Goal: Information Seeking & Learning: Check status

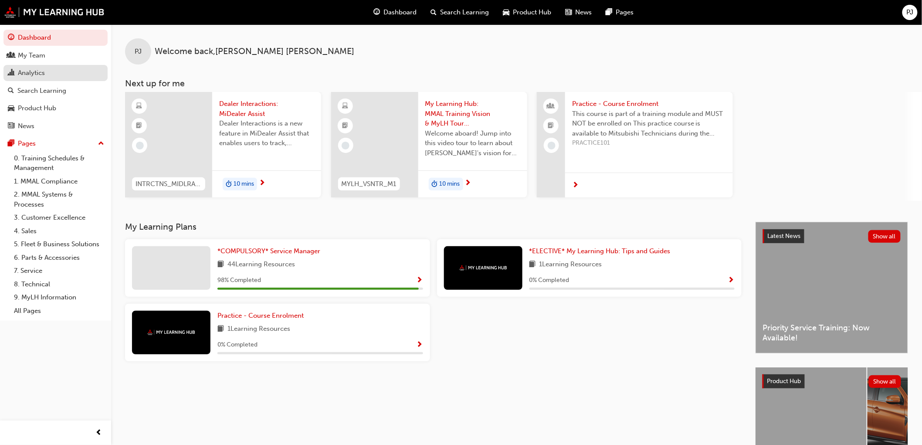
click at [26, 72] on div "Analytics" at bounding box center [31, 73] width 27 height 10
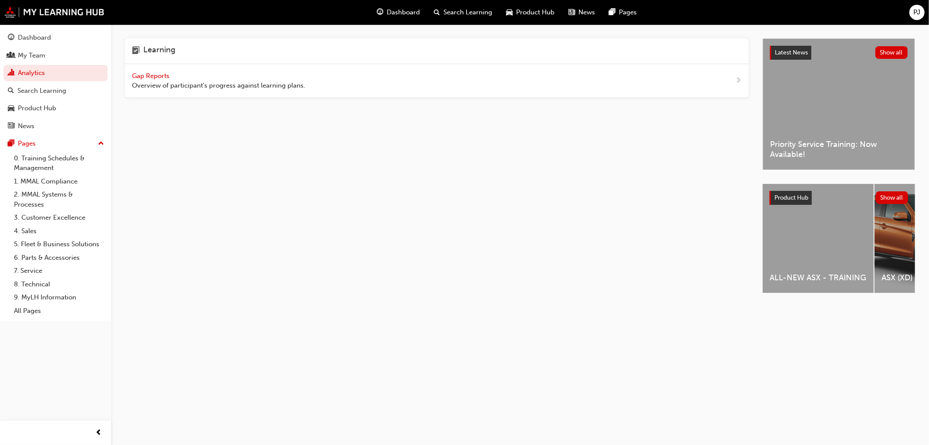
click at [160, 76] on span "Gap Reports" at bounding box center [151, 76] width 39 height 8
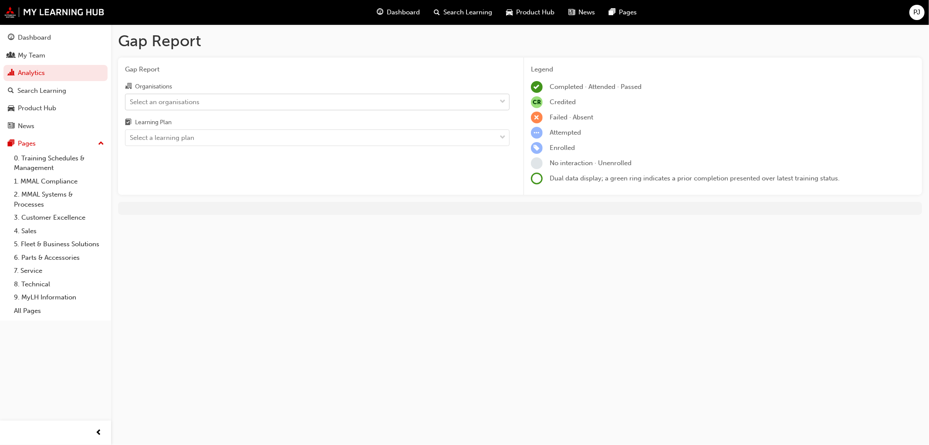
click at [169, 100] on div "Select an organisations" at bounding box center [165, 102] width 70 height 10
click at [131, 100] on input "Organisations Select an organisations" at bounding box center [130, 101] width 1 height 7
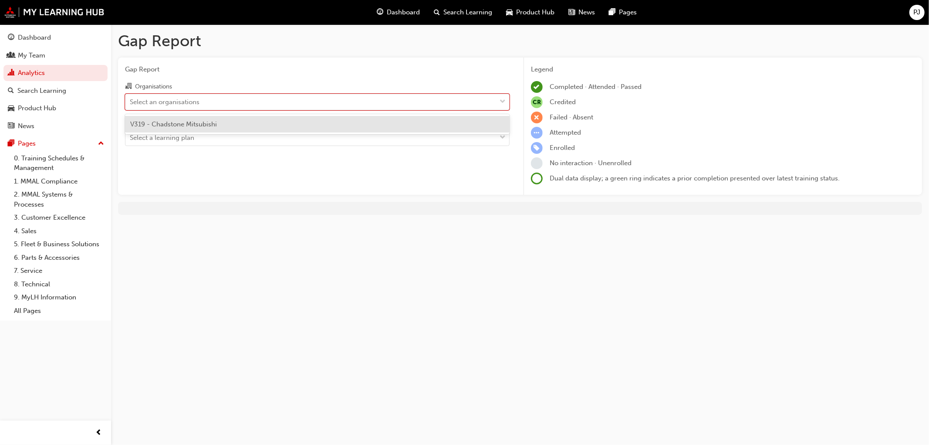
click at [162, 119] on div "V319 - Chadstone Mitsubishi" at bounding box center [317, 124] width 385 height 17
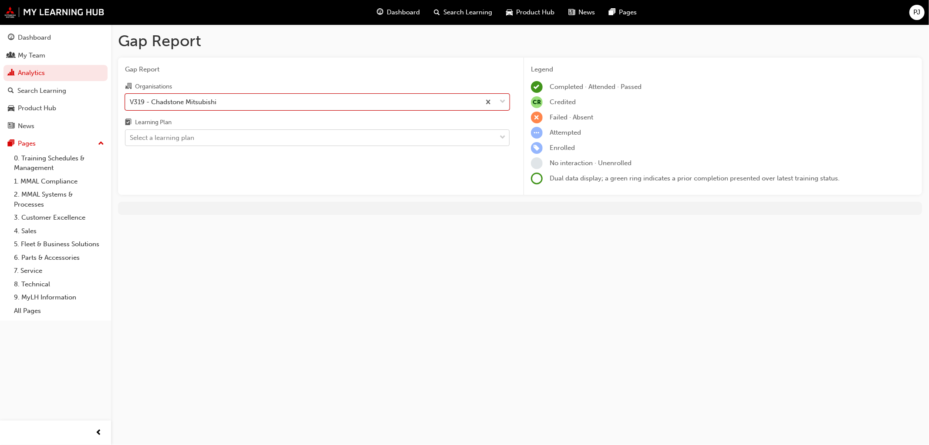
click at [160, 135] on div "Select a learning plan" at bounding box center [162, 138] width 64 height 10
click at [131, 135] on input "Learning Plan Select a learning plan" at bounding box center [130, 137] width 1 height 7
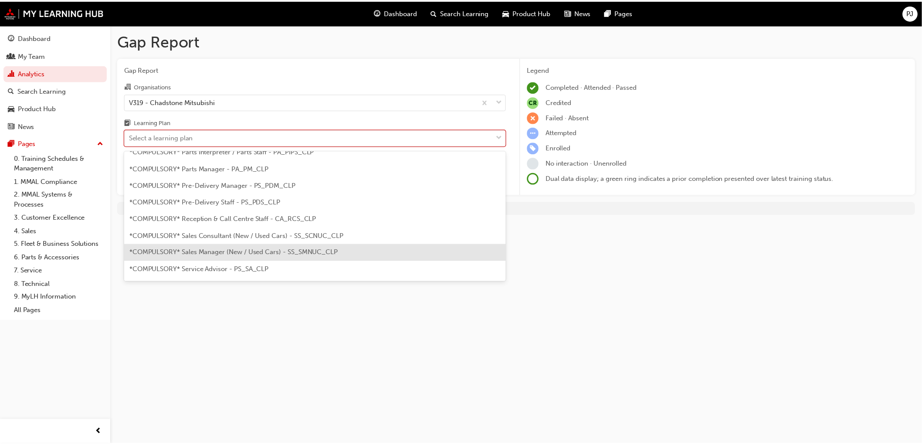
scroll to position [242, 0]
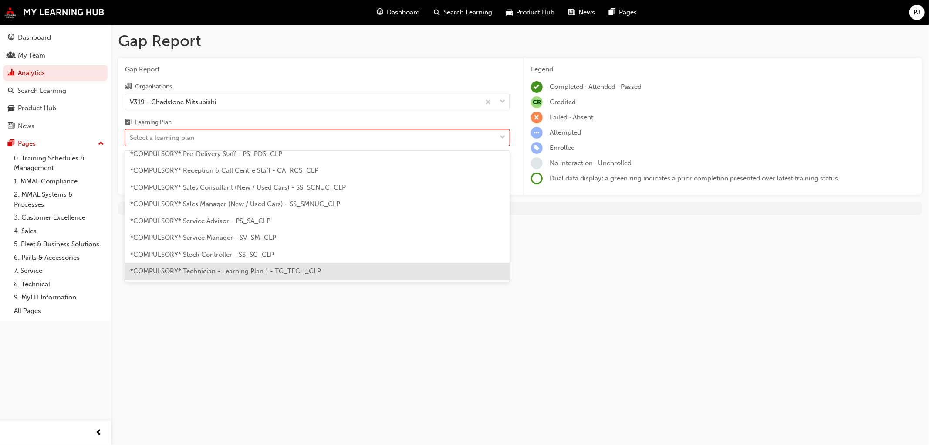
click at [217, 270] on span "*COMPULSORY* Technician - Learning Plan 1 - TC_TECH_CLP" at bounding box center [225, 271] width 191 height 8
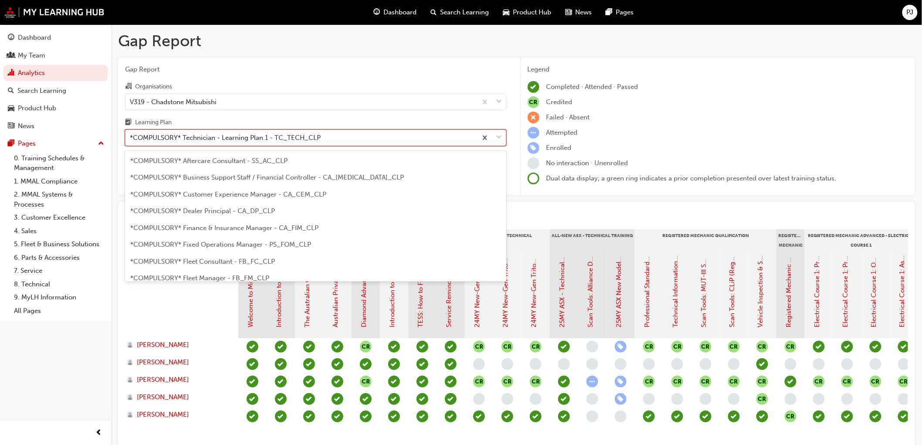
click at [177, 140] on div "*COMPULSORY* Technician - Learning Plan 1 - TC_TECH_CLP" at bounding box center [225, 138] width 191 height 10
click at [131, 140] on input "Learning Plan option *COMPULSORY* Technician - Learning Plan 1 - TC_TECH_CLP, s…" at bounding box center [130, 137] width 1 height 7
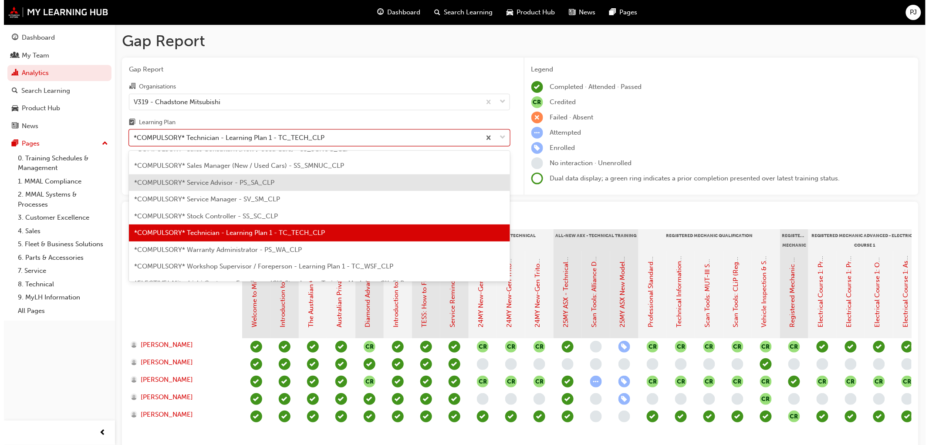
scroll to position [293, 0]
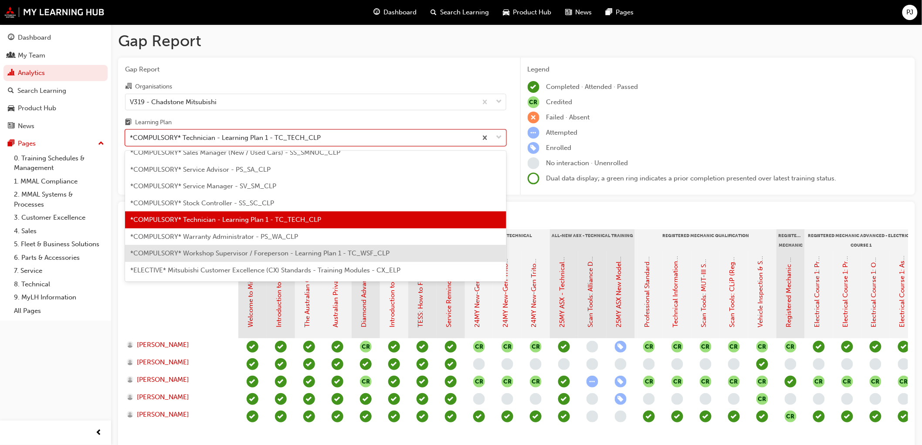
click at [195, 254] on span "*COMPULSORY* Workshop Supervisor / Foreperson - Learning Plan 1 - TC_WSF_CLP" at bounding box center [259, 253] width 259 height 8
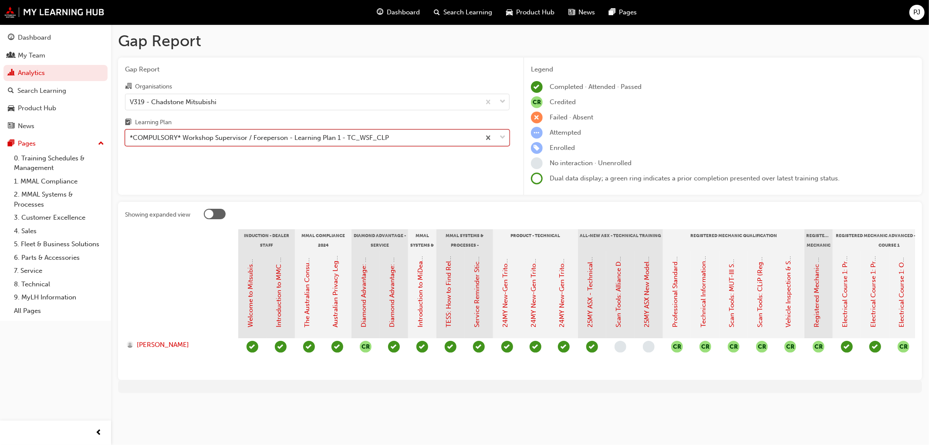
click at [212, 136] on div "*COMPULSORY* Workshop Supervisor / Foreperson - Learning Plan 1 - TC_WSF_CLP" at bounding box center [259, 138] width 259 height 10
click at [131, 136] on input "Learning Plan option *COMPULSORY* Workshop Supervisor / Foreperson - Learning P…" at bounding box center [130, 137] width 1 height 7
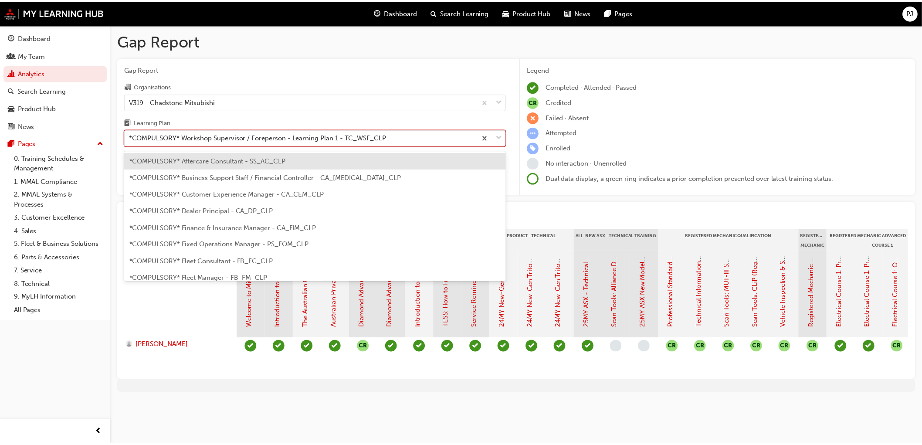
scroll to position [279, 0]
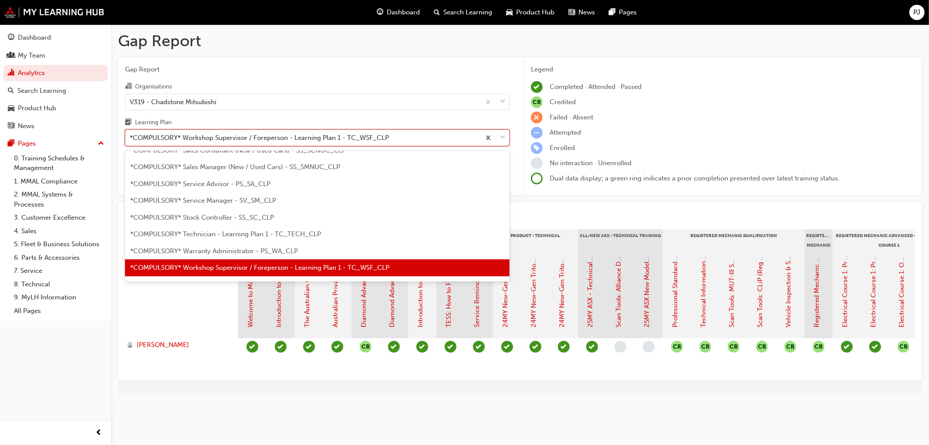
click at [212, 236] on span "*COMPULSORY* Technician - Learning Plan 1 - TC_TECH_CLP" at bounding box center [225, 234] width 191 height 8
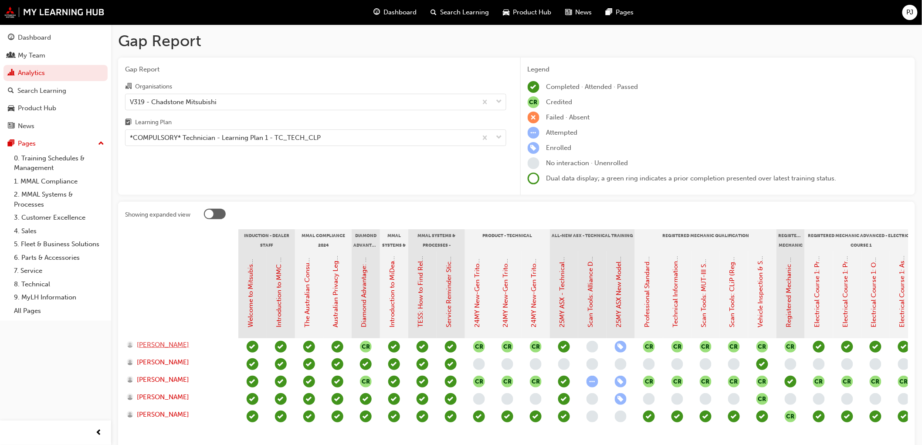
click at [189, 341] on span "[PERSON_NAME]" at bounding box center [163, 345] width 52 height 10
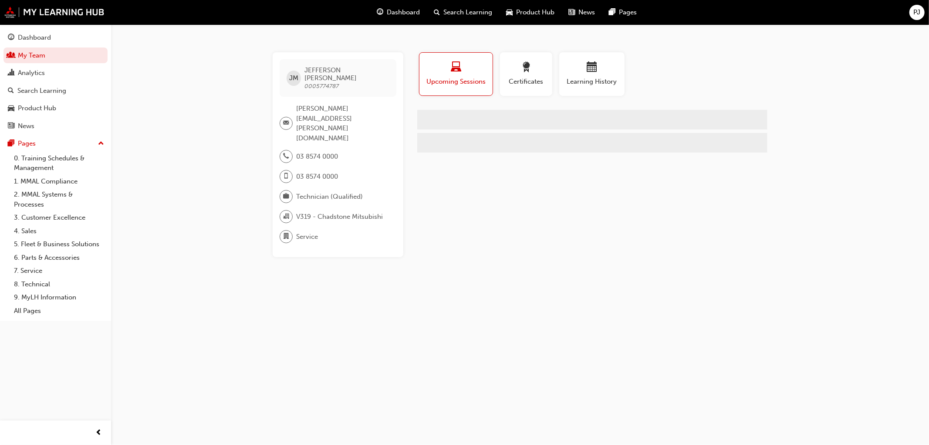
click at [324, 82] on span "0005774787" at bounding box center [322, 85] width 34 height 7
